Goal: Find specific page/section: Find specific page/section

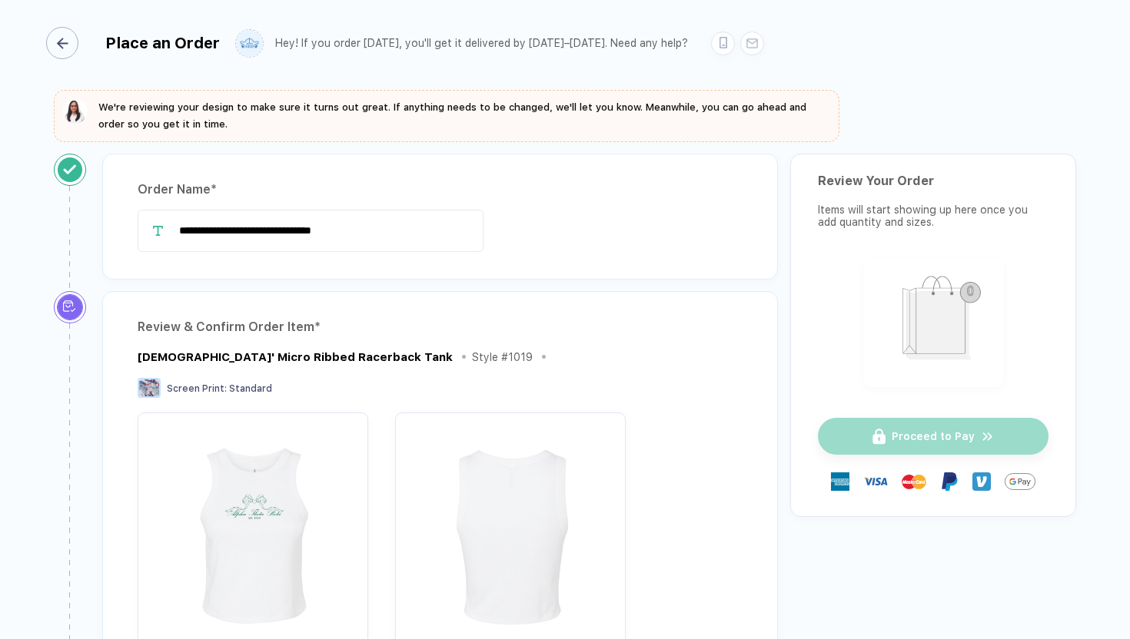
click at [68, 45] on div "button" at bounding box center [62, 43] width 32 height 32
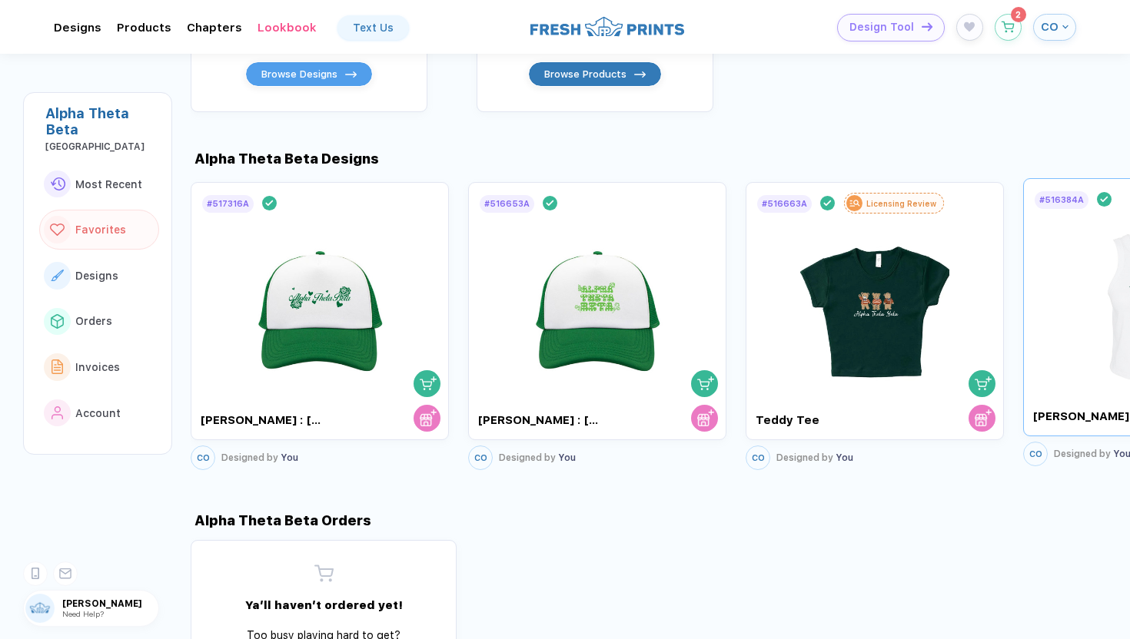
scroll to position [728, 0]
click at [1050, 324] on div at bounding box center [1152, 301] width 238 height 181
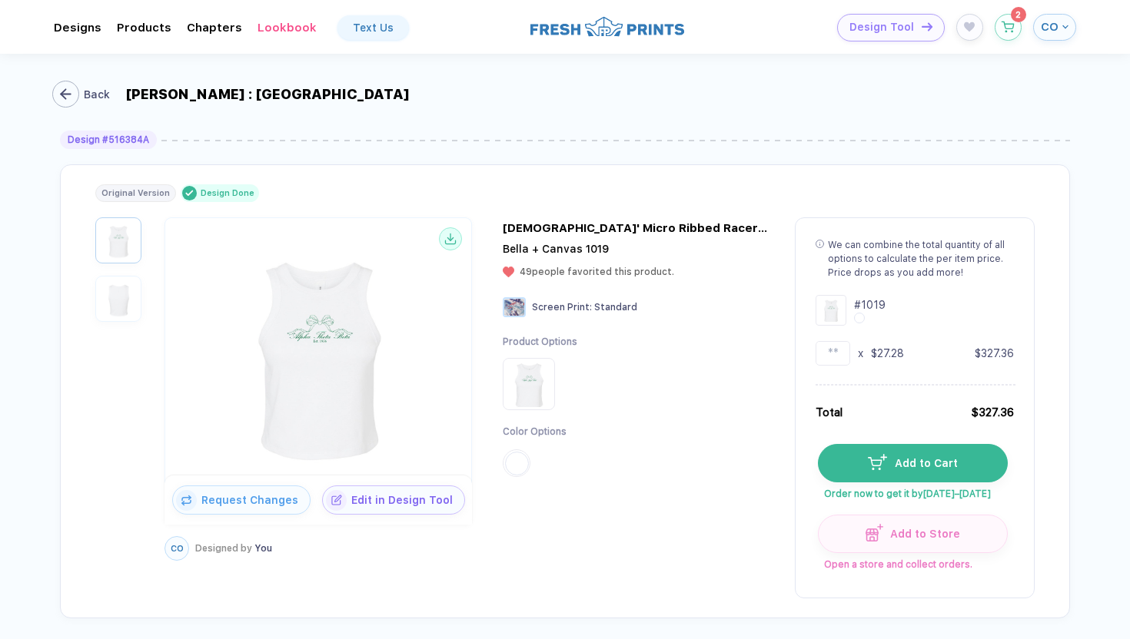
click at [79, 98] on button "Back" at bounding box center [84, 94] width 58 height 27
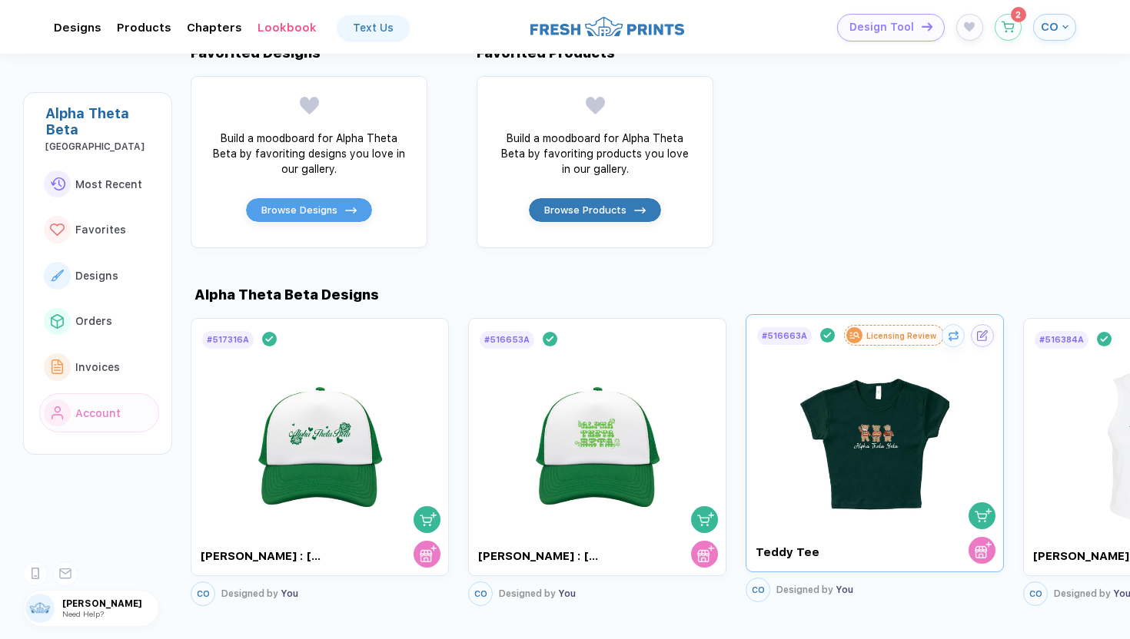
scroll to position [656, 0]
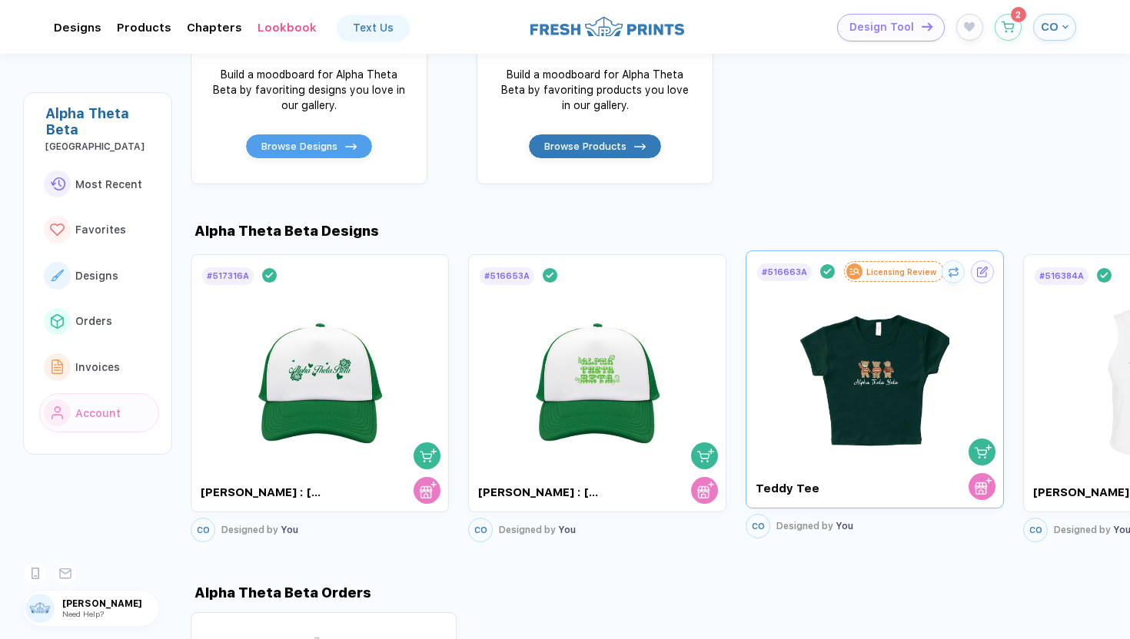
click at [853, 395] on img at bounding box center [875, 373] width 173 height 181
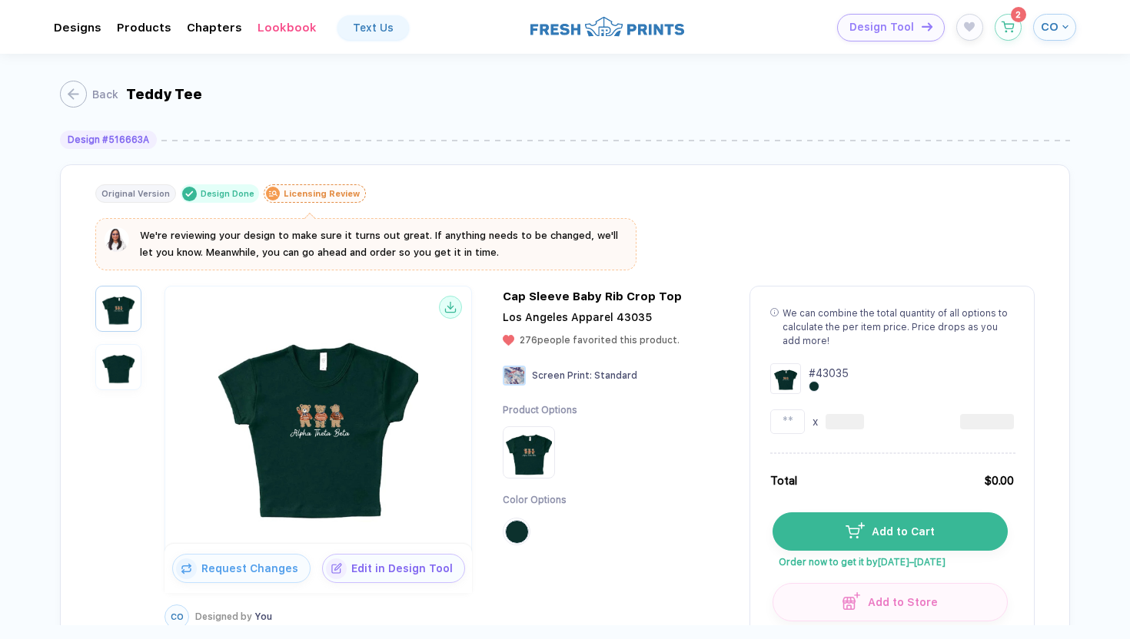
click at [319, 193] on div "Licensing Review" at bounding box center [322, 194] width 76 height 10
click at [71, 90] on icon "button" at bounding box center [66, 94] width 12 height 12
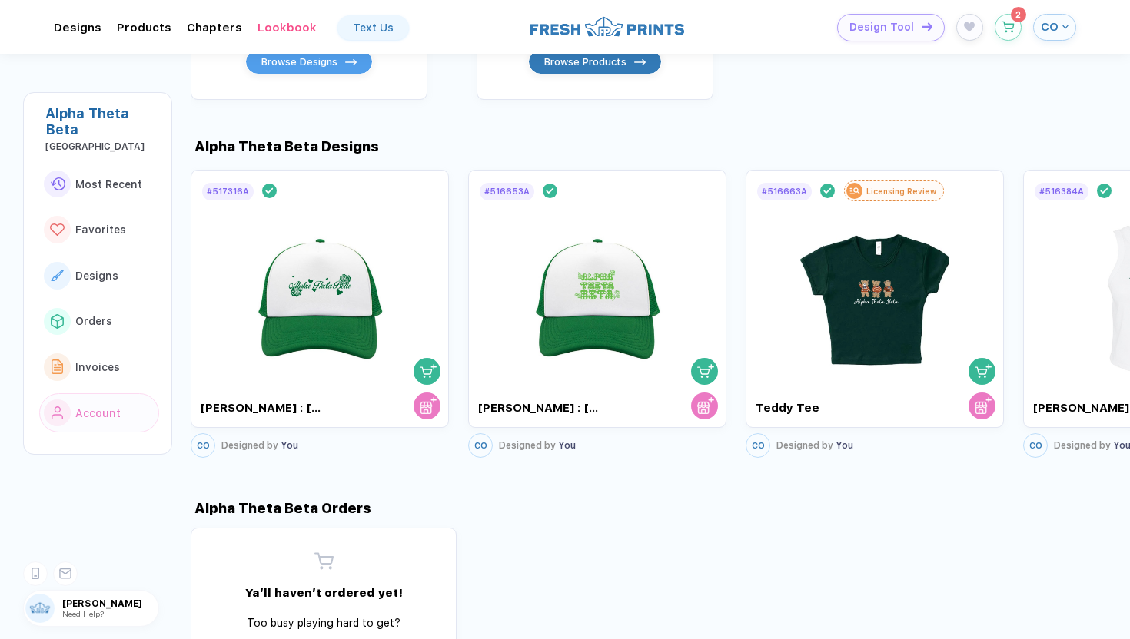
scroll to position [744, 0]
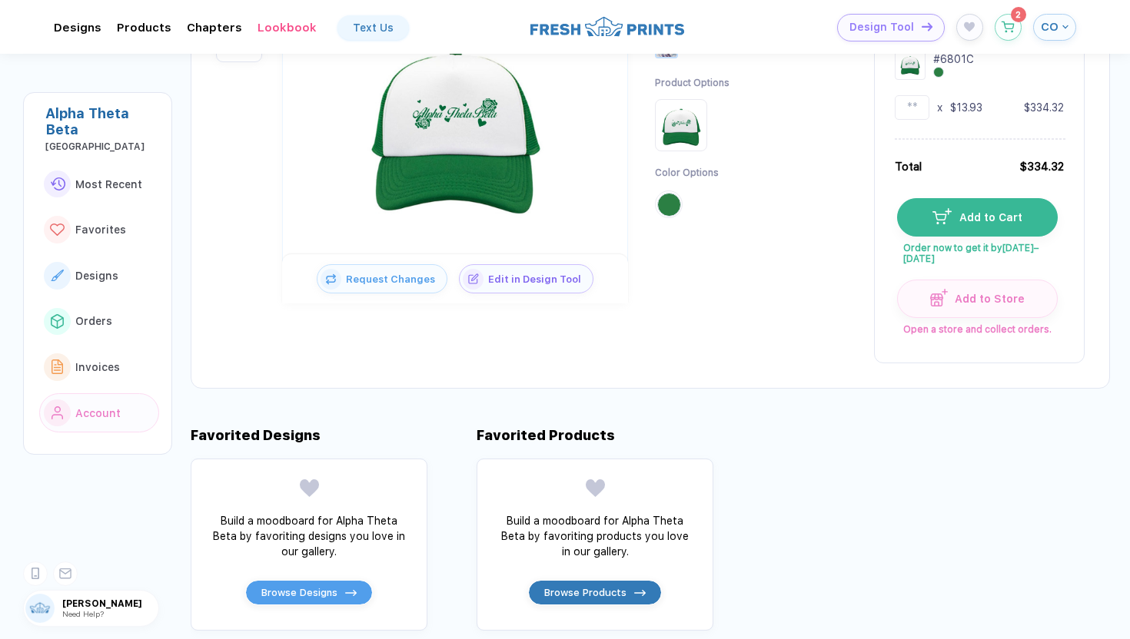
scroll to position [745, 0]
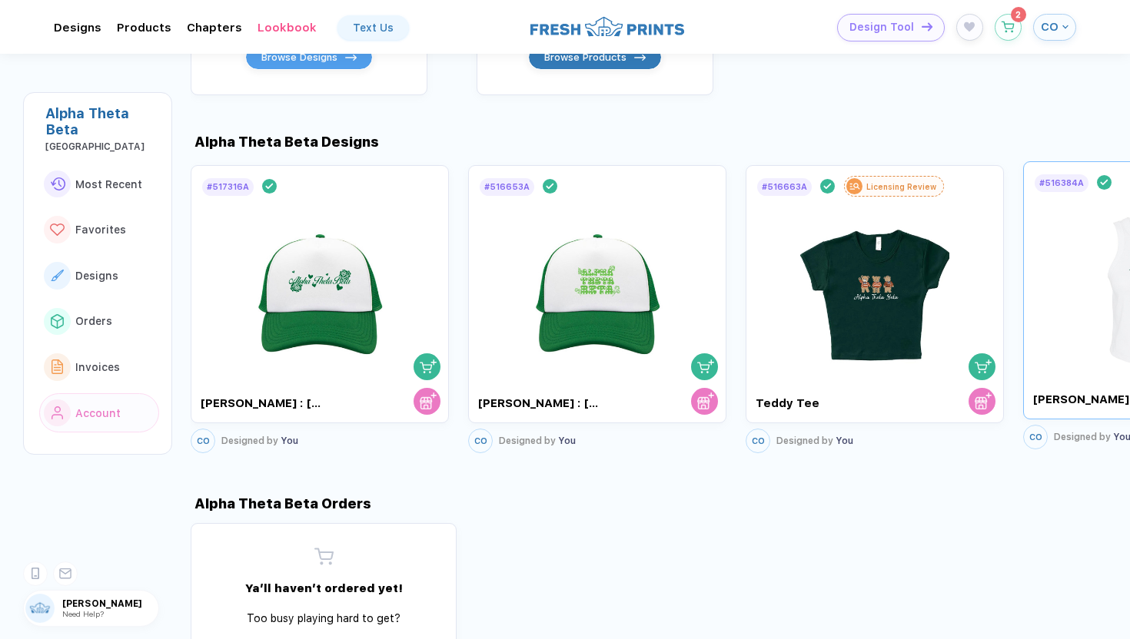
click at [1081, 324] on img at bounding box center [1152, 284] width 173 height 181
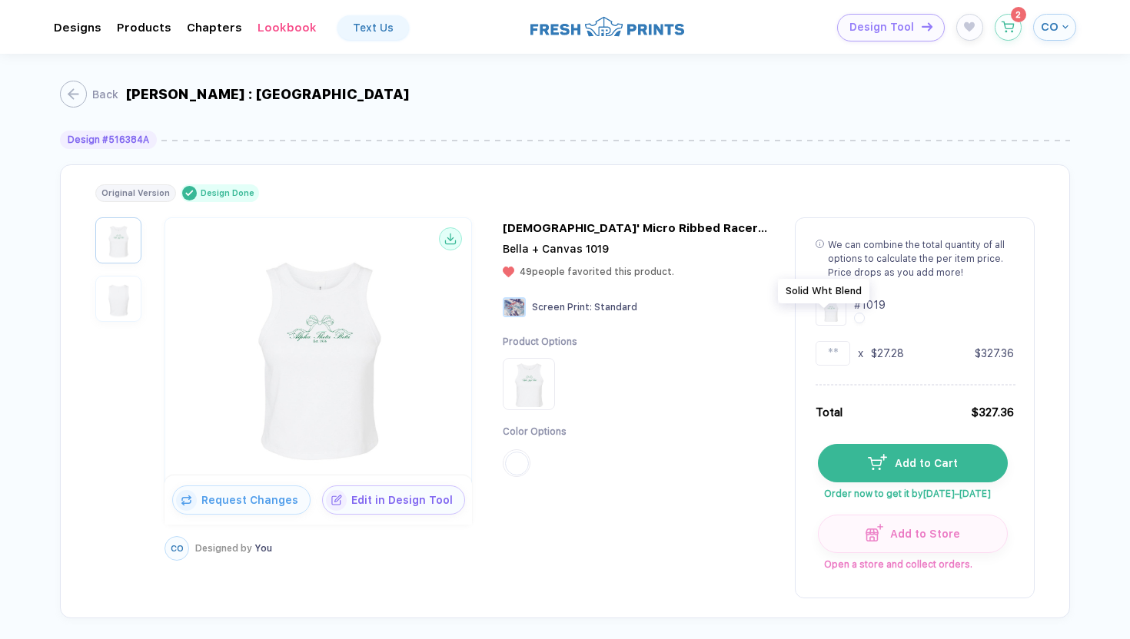
click at [854, 317] on button "button" at bounding box center [859, 318] width 11 height 11
